Goal: Information Seeking & Learning: Check status

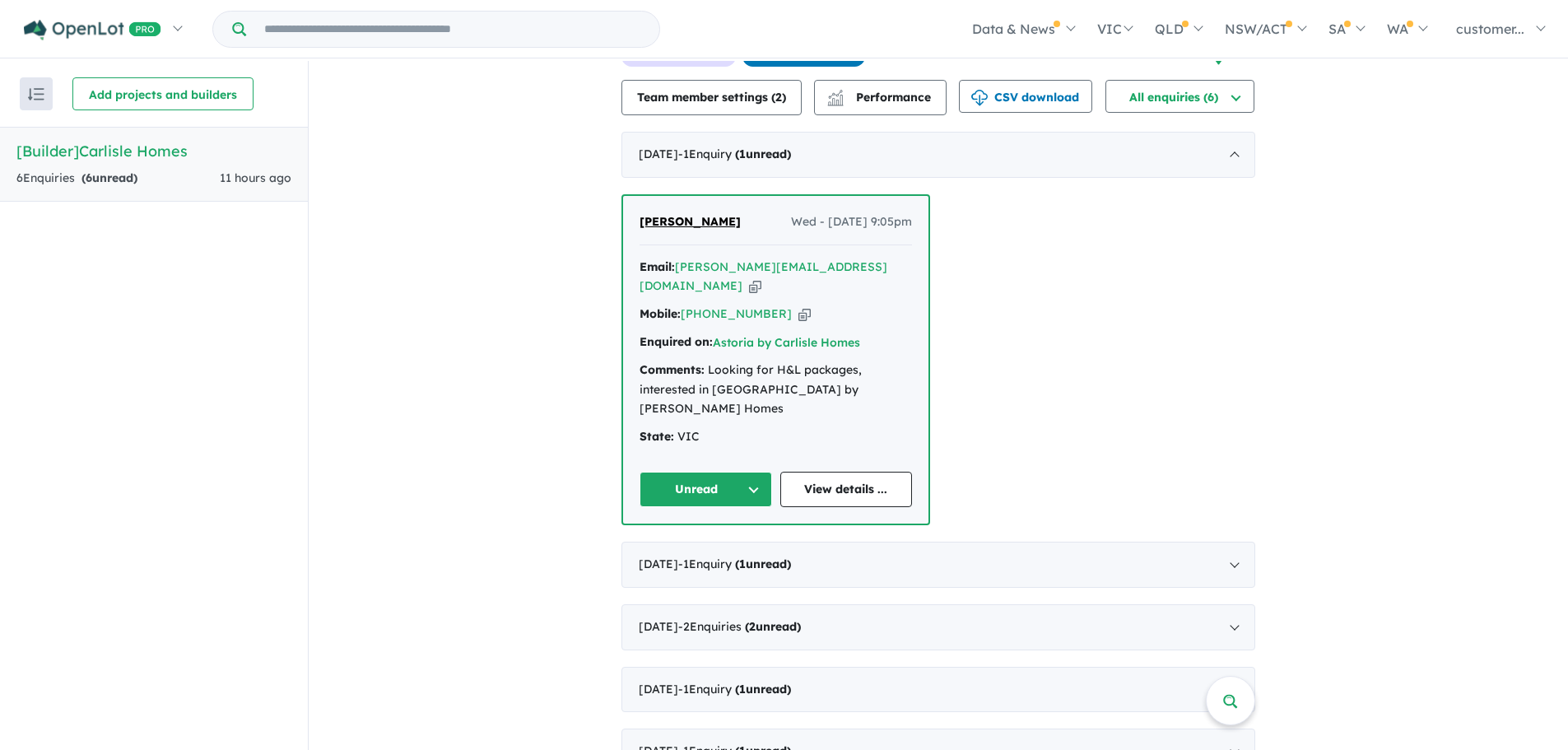
scroll to position [3, 0]
click at [1233, 602] on div "[DATE] - 2 Enquir ies ( 2 unread)" at bounding box center [937, 625] width 633 height 47
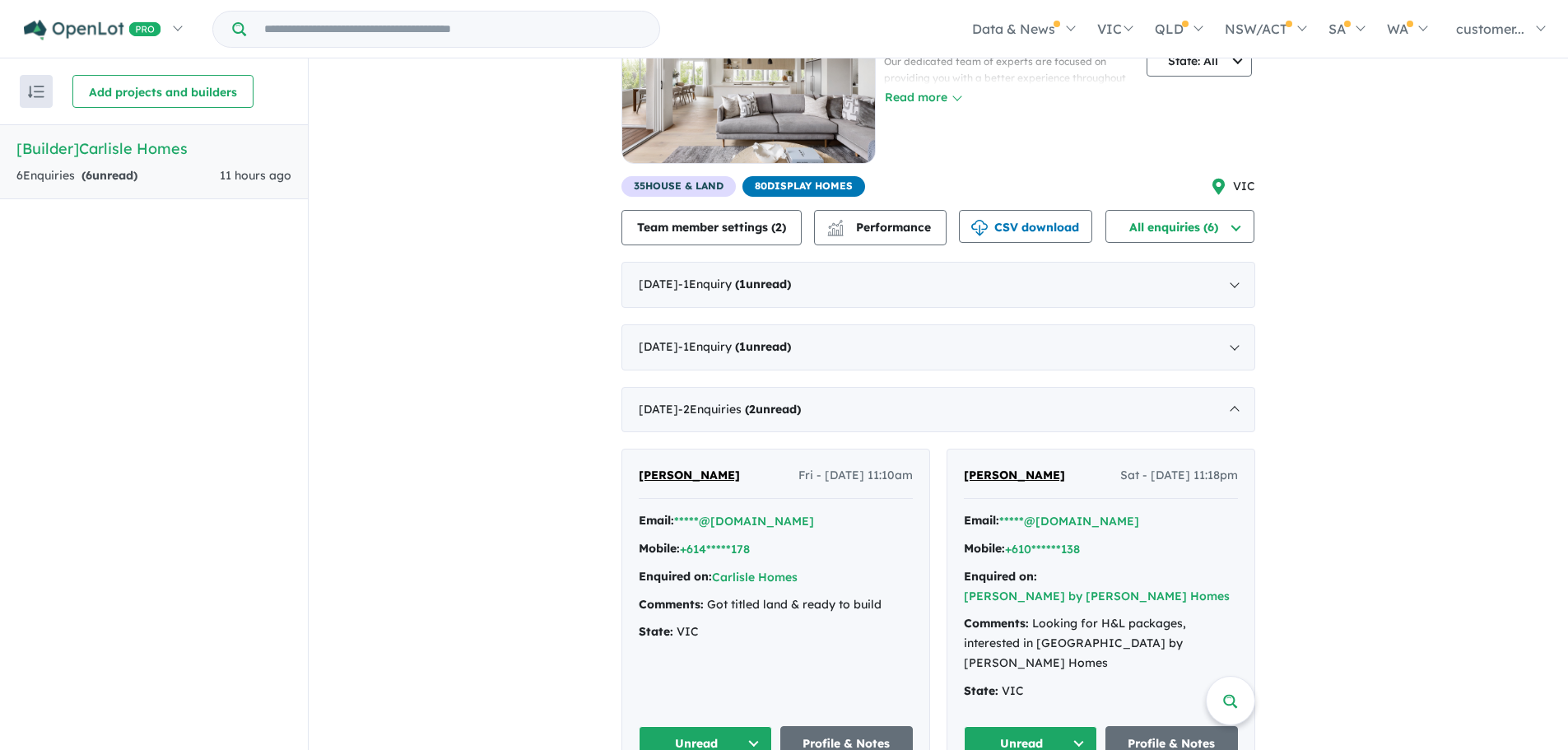
scroll to position [221, 0]
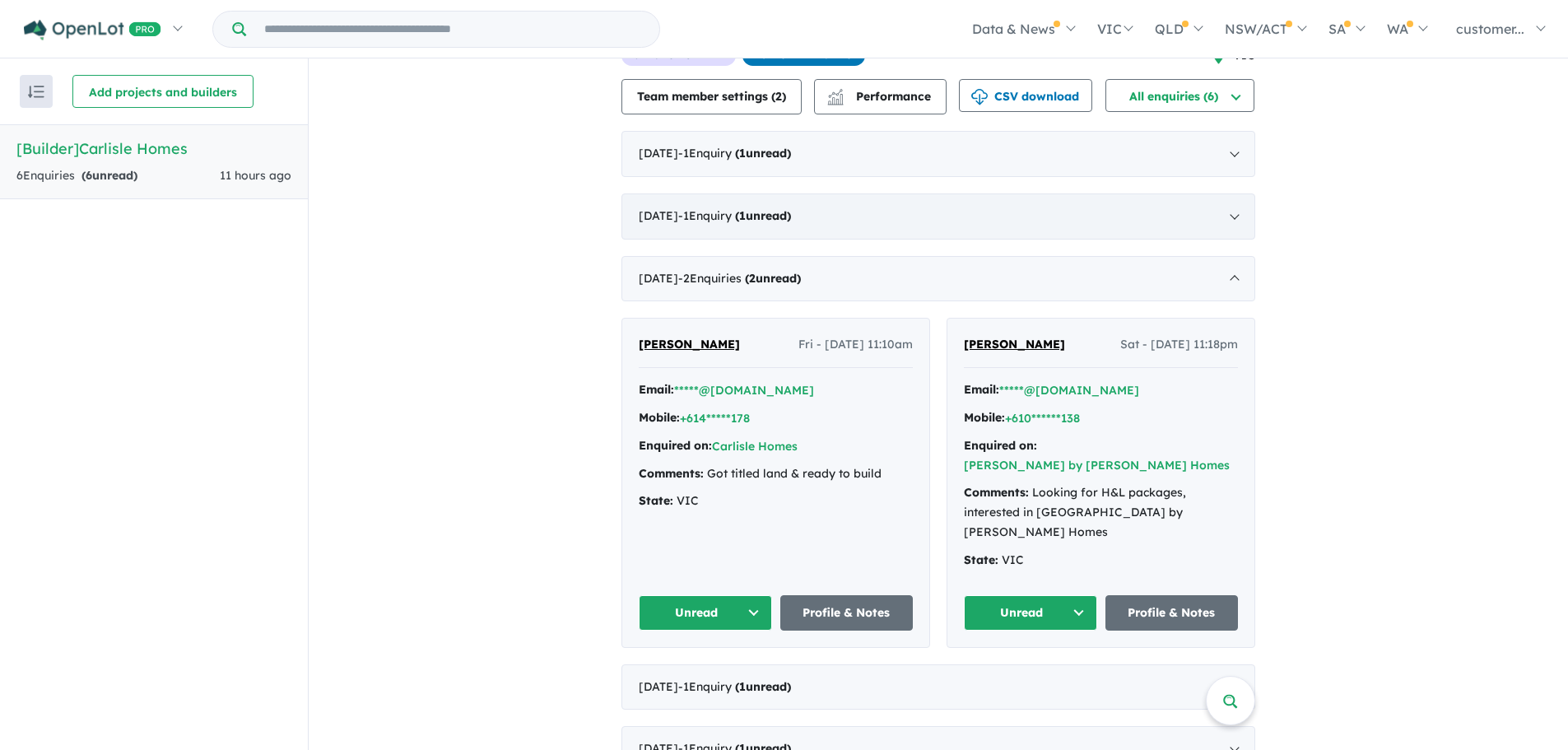
click at [1221, 208] on div "[DATE] - 1 Enquir y ( 1 unread)" at bounding box center [937, 217] width 633 height 47
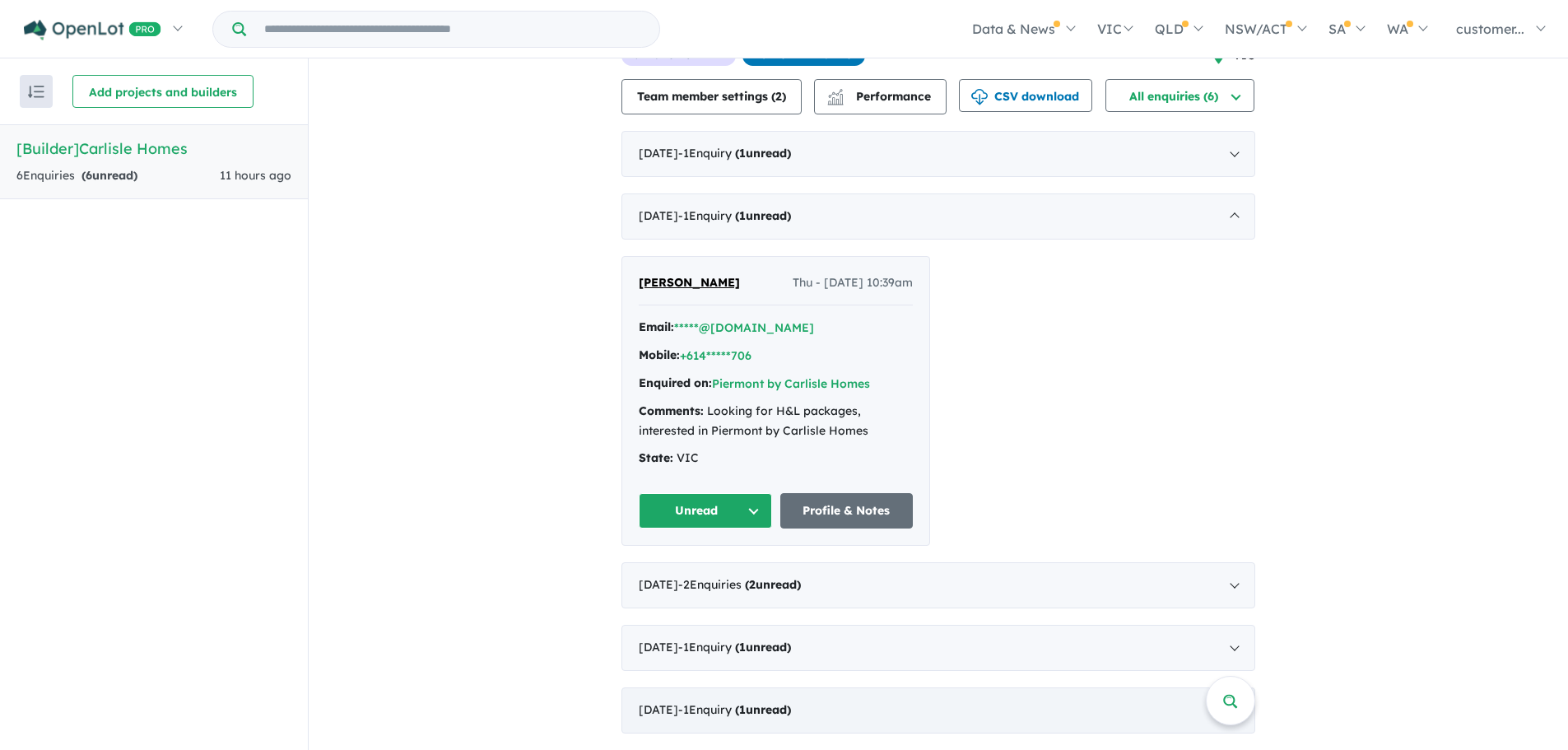
click at [1163, 712] on div "[DATE] - 1 Enquir y ( 1 unread)" at bounding box center [937, 711] width 633 height 47
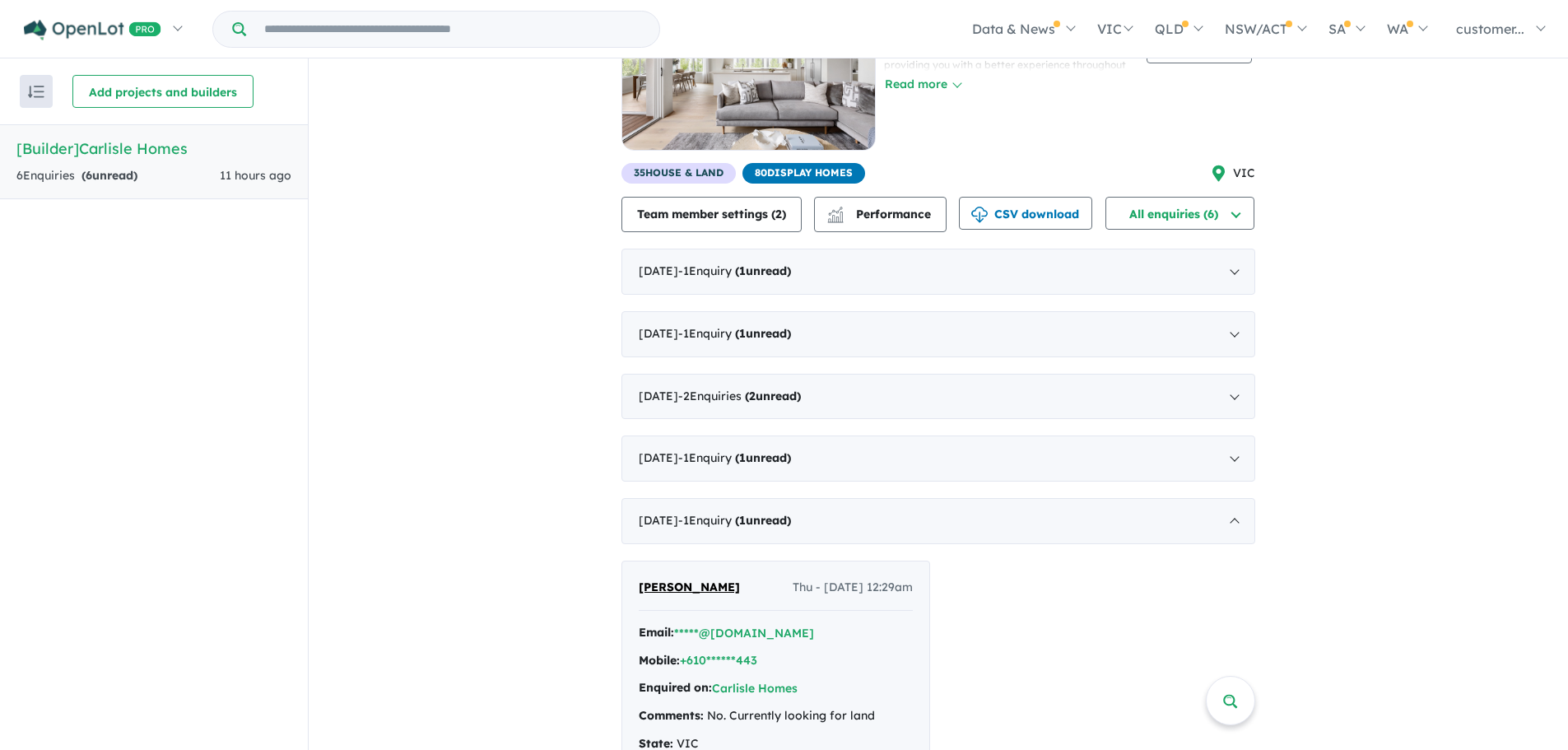
scroll to position [202, 0]
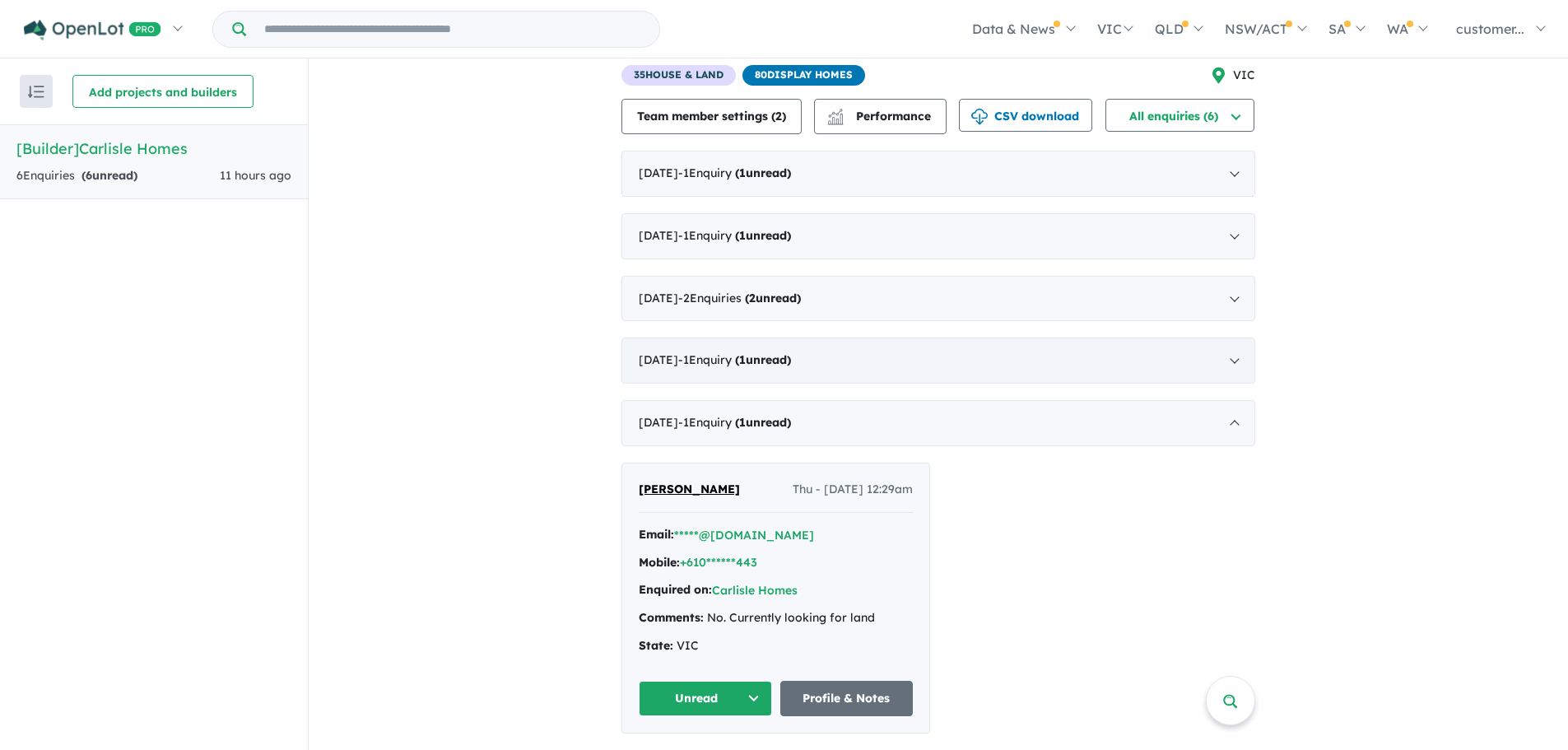
click at [1221, 352] on div "[DATE] - 1 Enquir y ( 1 unread)" at bounding box center [937, 361] width 633 height 47
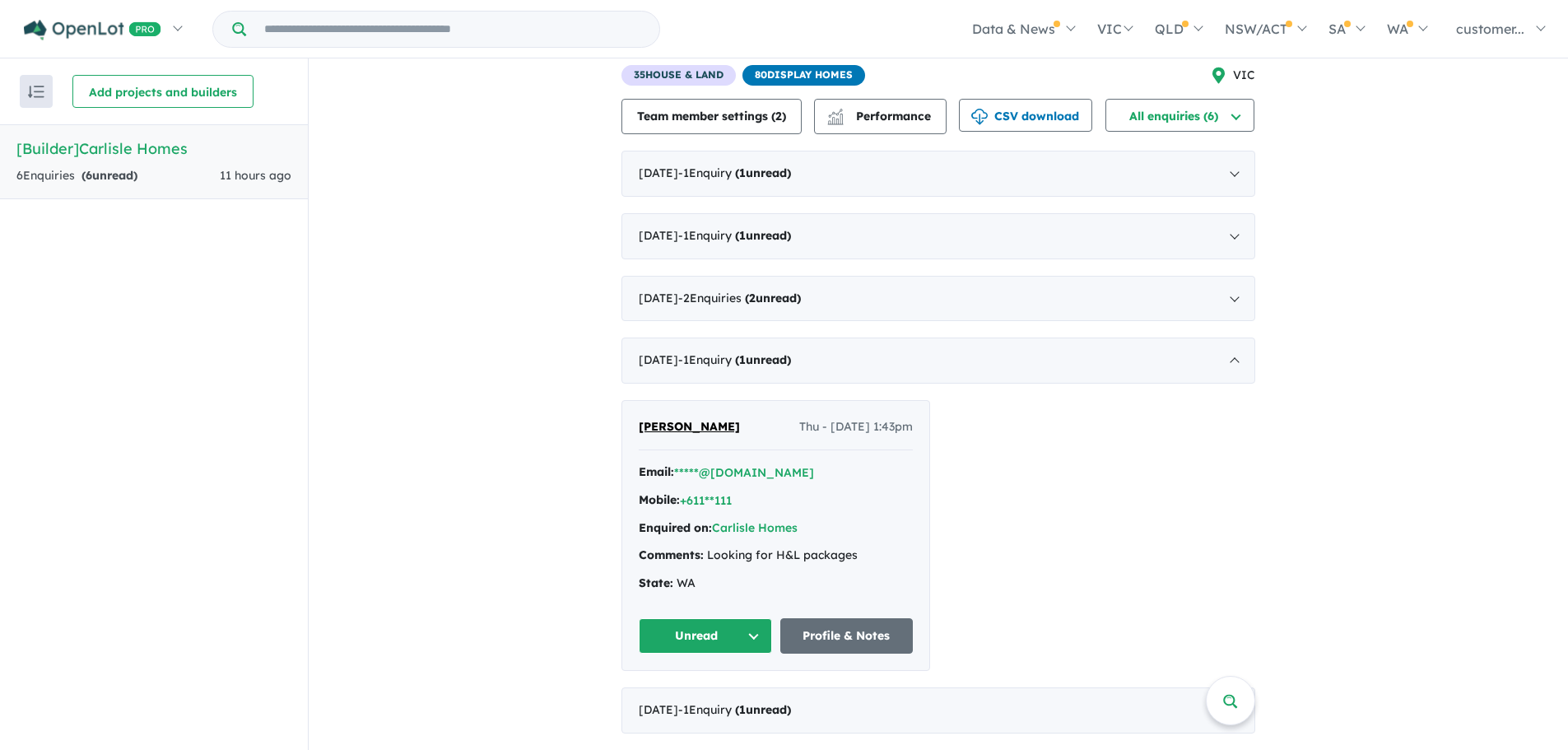
click at [725, 647] on button "Unread" at bounding box center [705, 636] width 133 height 35
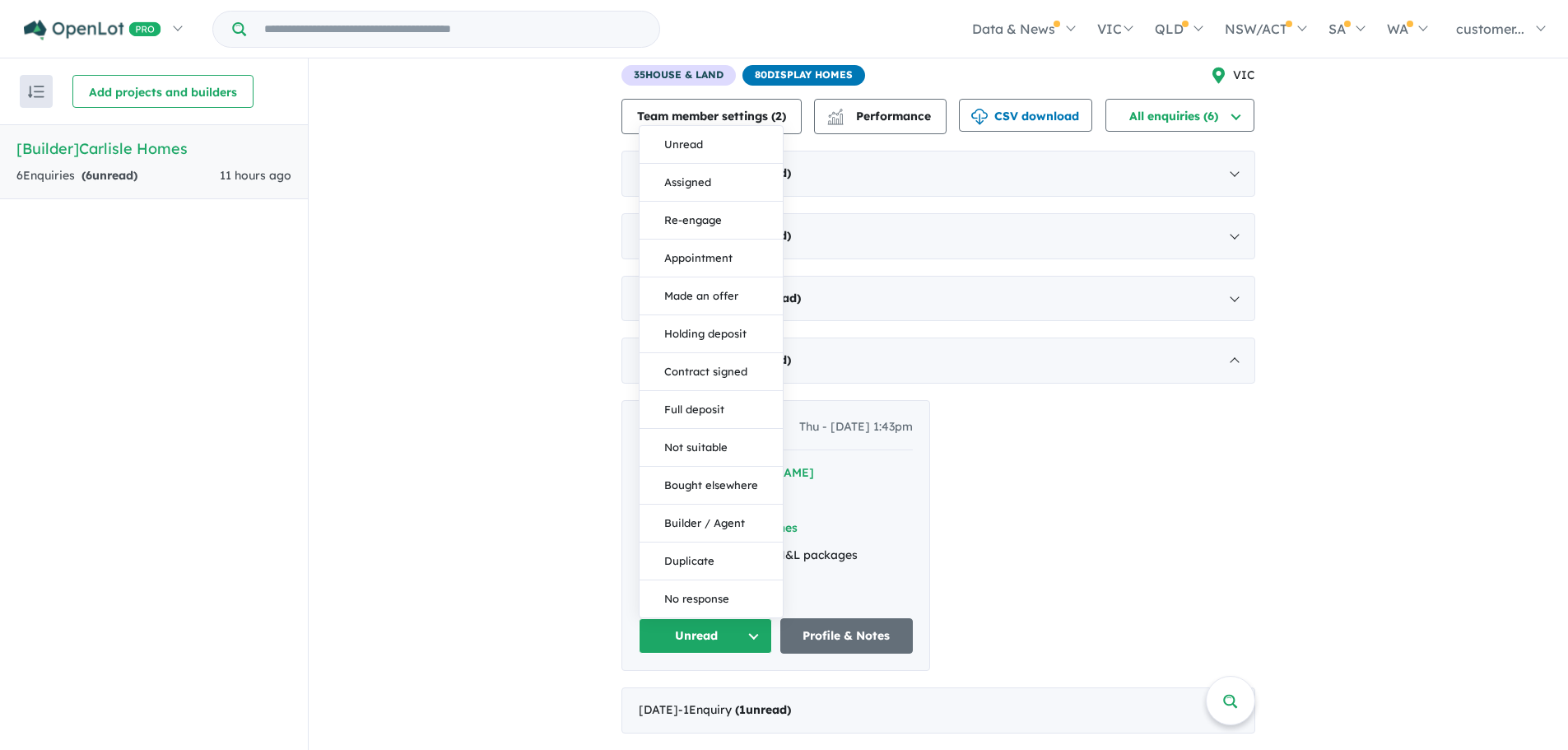
click at [1187, 503] on div "[PERSON_NAME] Thu - [DATE] 1:43pm Email: *****@[DOMAIN_NAME] Mobile: +611**111 …" at bounding box center [937, 535] width 633 height 271
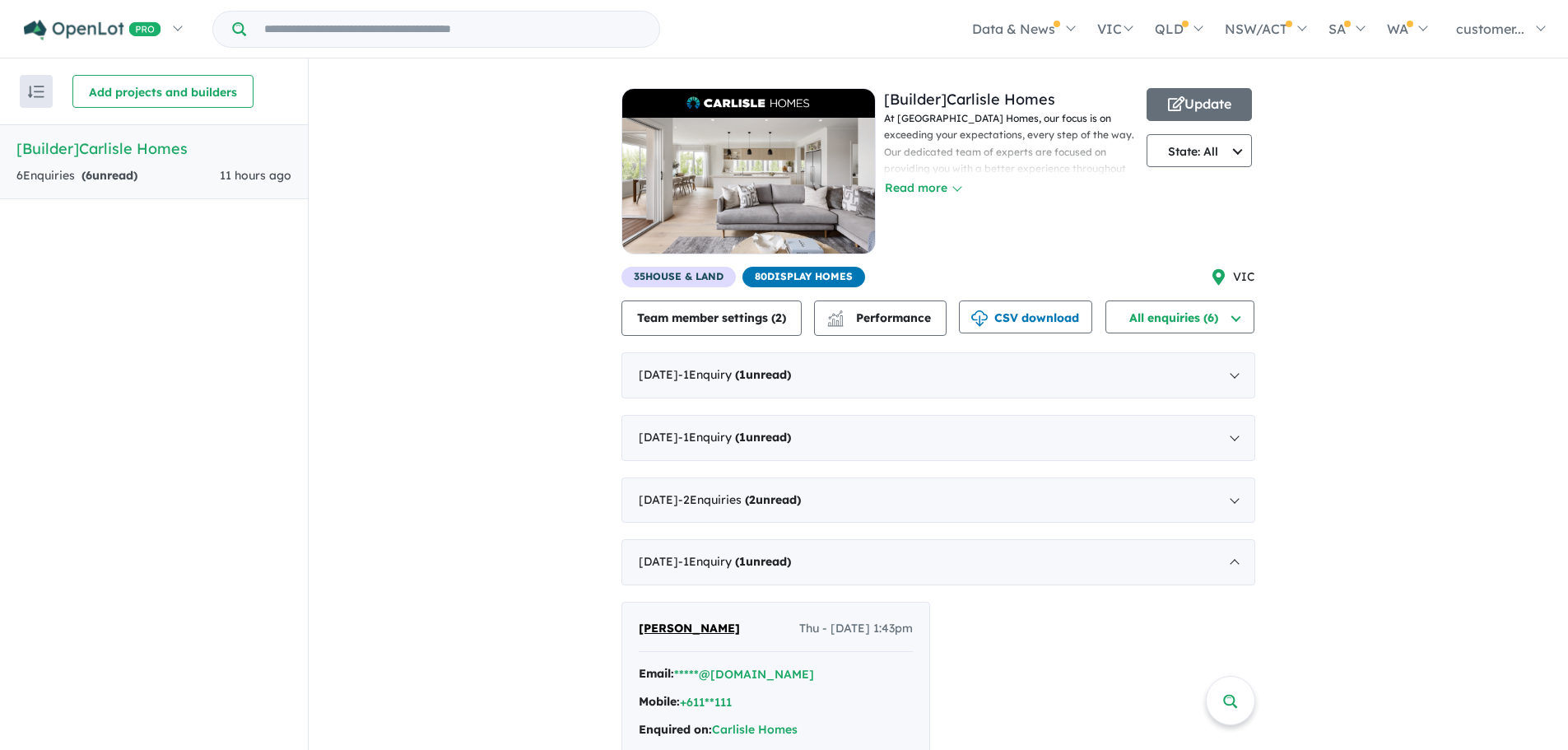
scroll to position [0, 0]
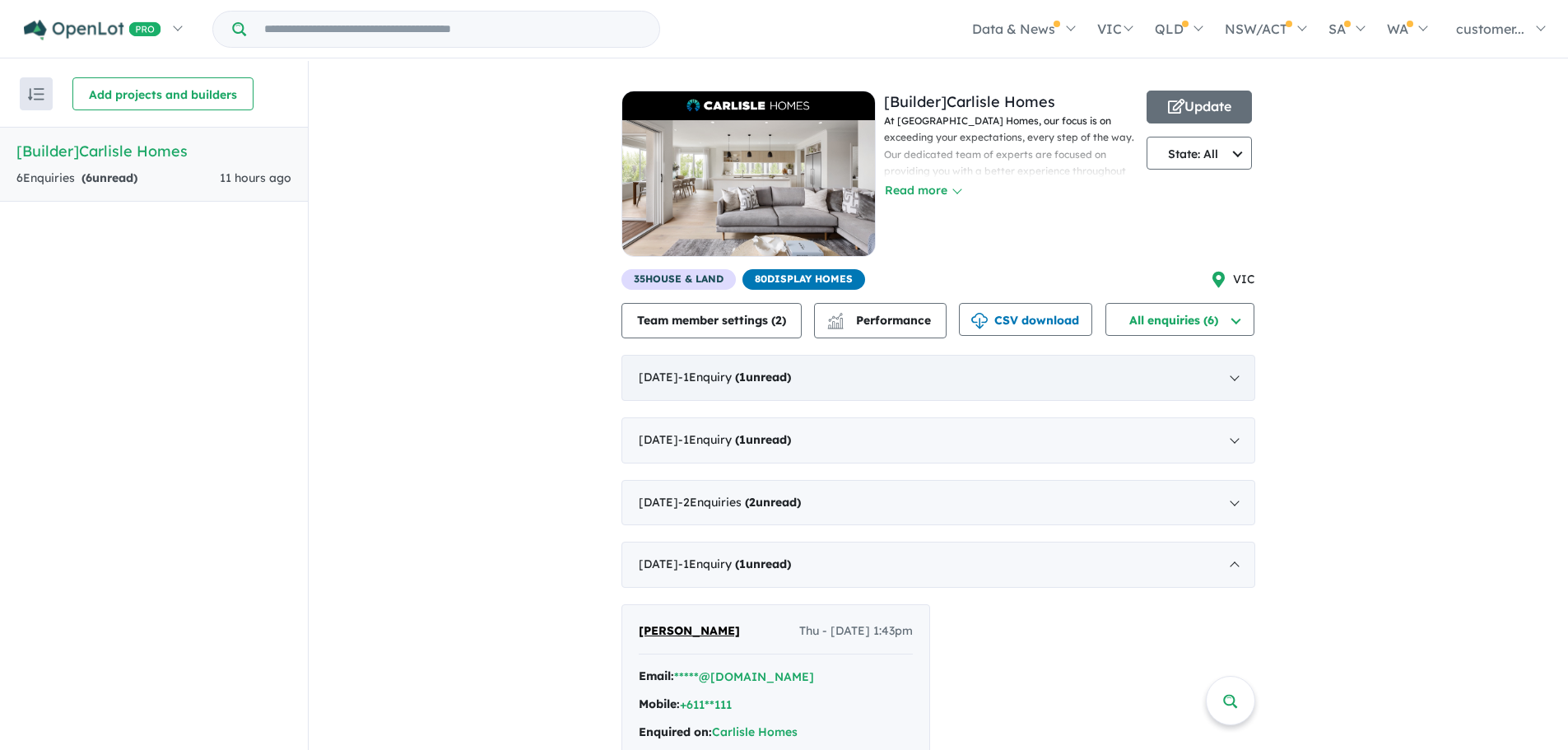
click at [1231, 380] on div "[DATE] - 1 Enquir y ( 1 unread)" at bounding box center [937, 378] width 633 height 47
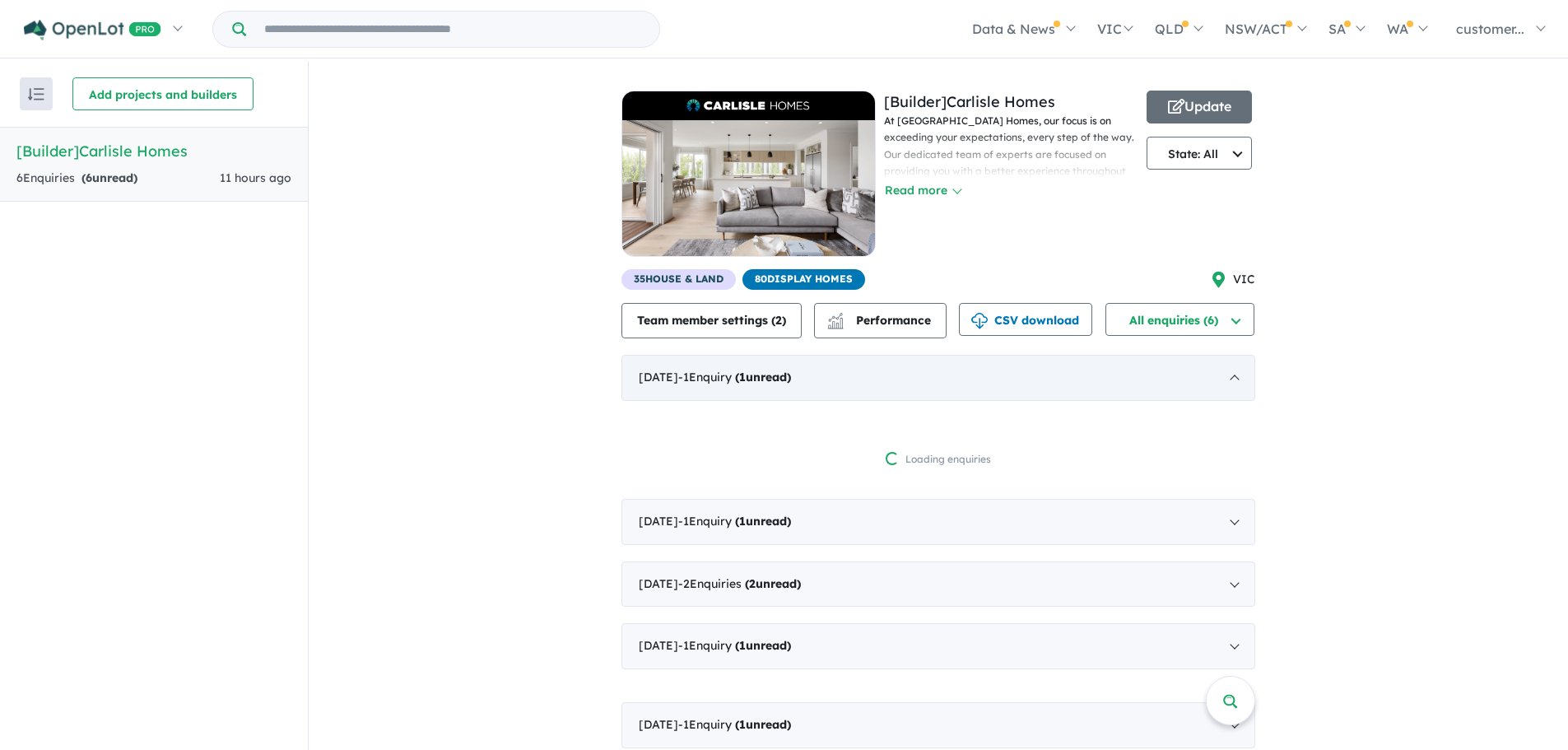
scroll to position [3, 0]
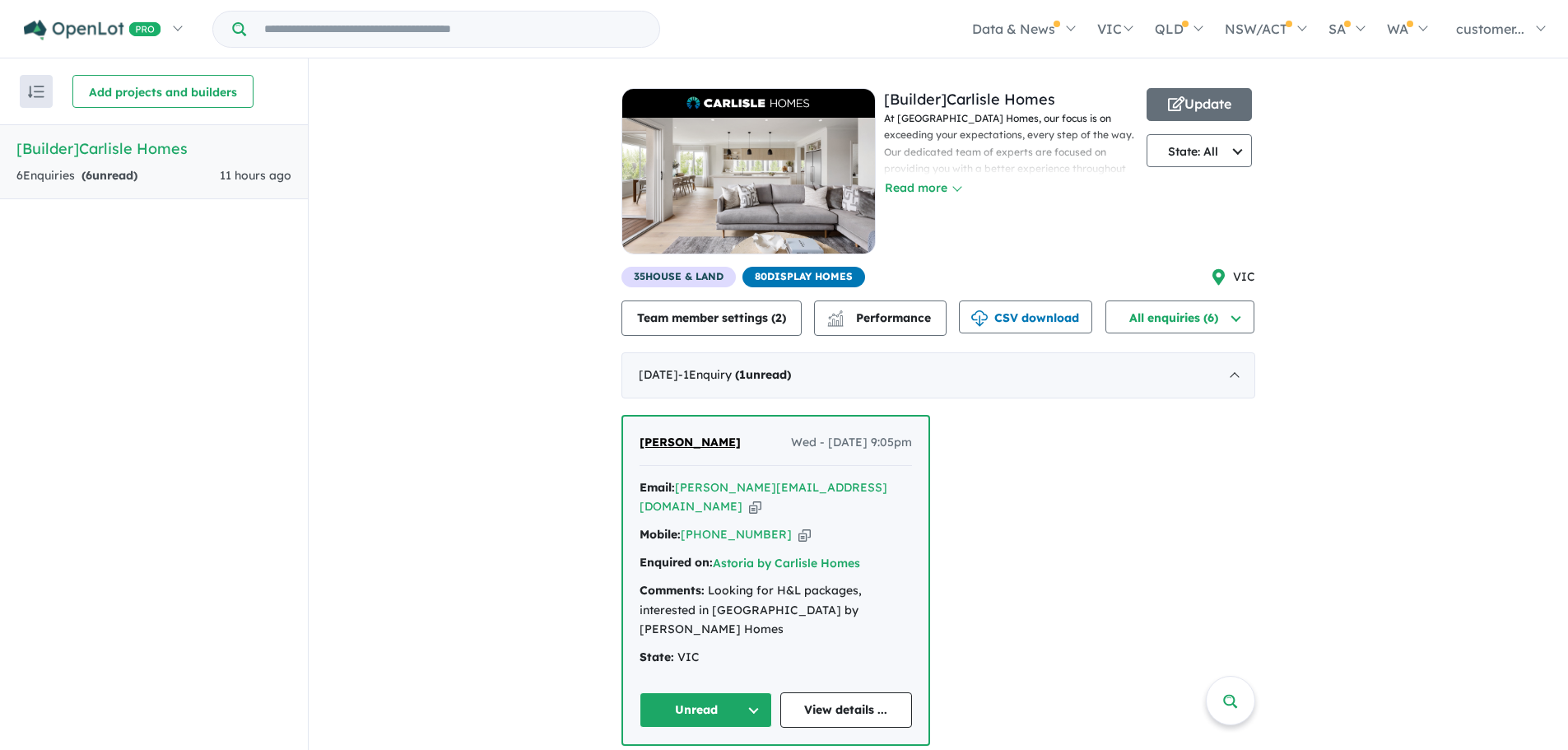
click at [519, 692] on div "View all builders in your account 6 Enquir ies ( 6 unread) 11 hours ago [Builde…" at bounding box center [938, 535] width 1259 height 954
click at [1445, 388] on div "View all builders in your account 6 Enquir ies ( 6 unread) 11 hours ago [Builde…" at bounding box center [938, 535] width 1259 height 954
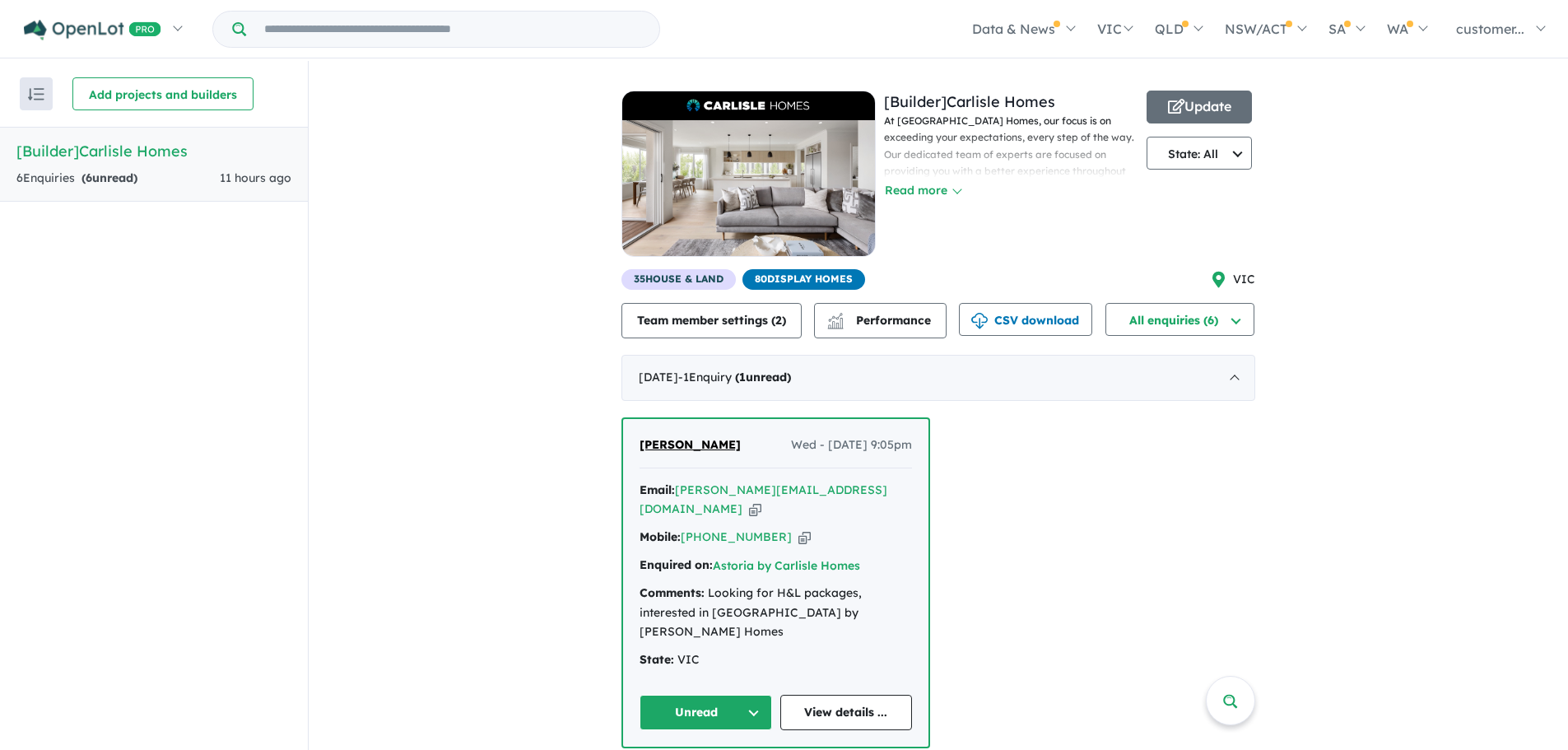
click at [1503, 400] on div "View all builders in your account 6 Enquir ies ( 6 unread) 11 hours ago [Builde…" at bounding box center [938, 537] width 1259 height 954
